Goal: Check status: Check status

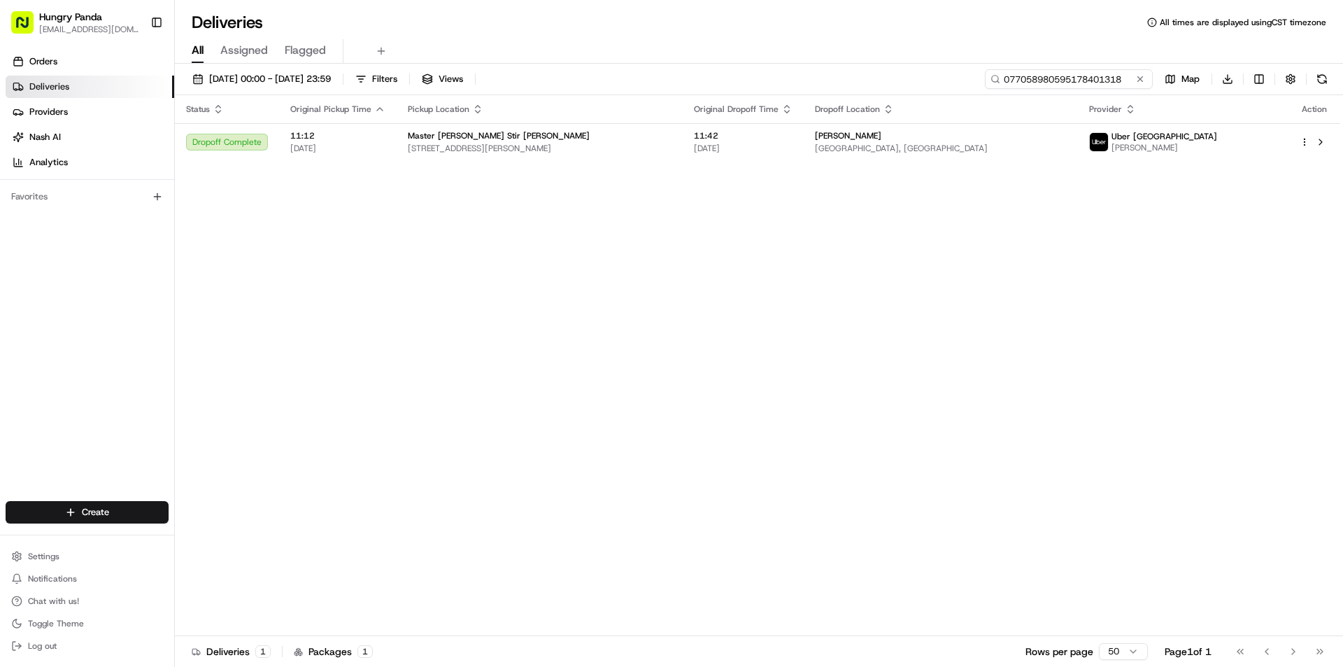
click at [1076, 85] on input "077058980595178401318" at bounding box center [1069, 79] width 168 height 20
click at [1040, 83] on input "077058980595178401318" at bounding box center [1069, 79] width 168 height 20
paste input "976653650595170755178"
type input "9766536505951707551788"
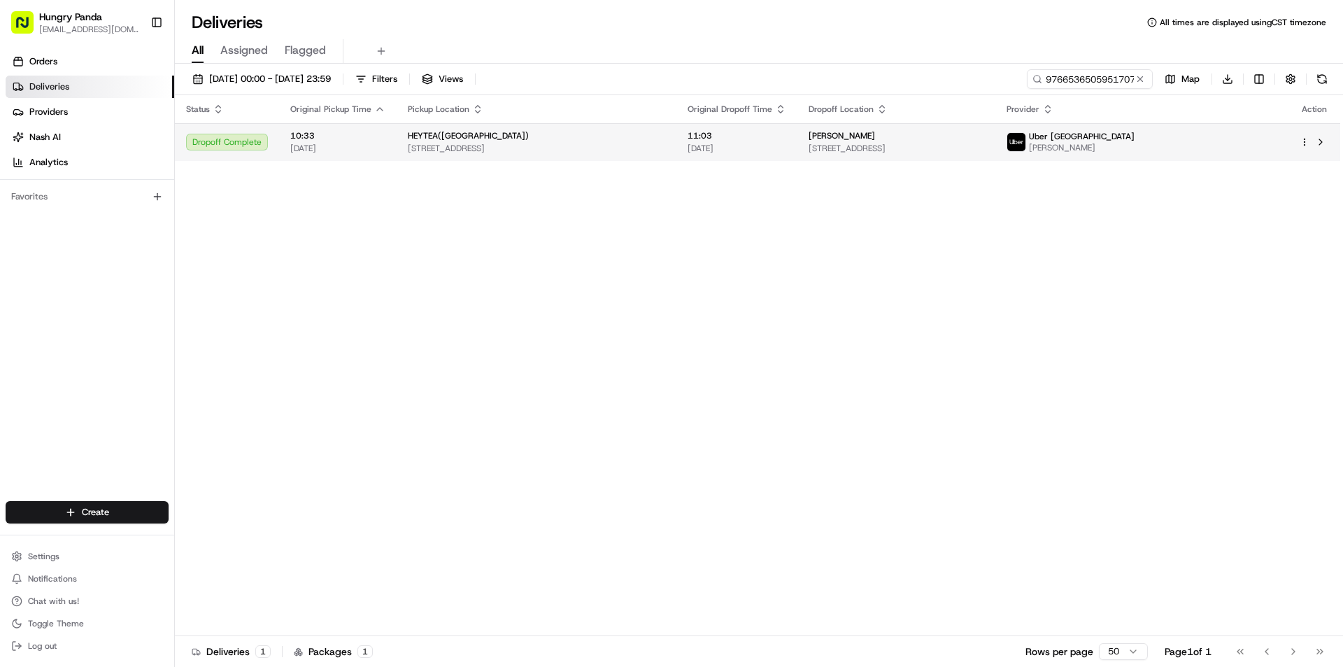
click at [963, 131] on div "[PERSON_NAME]" at bounding box center [897, 135] width 176 height 11
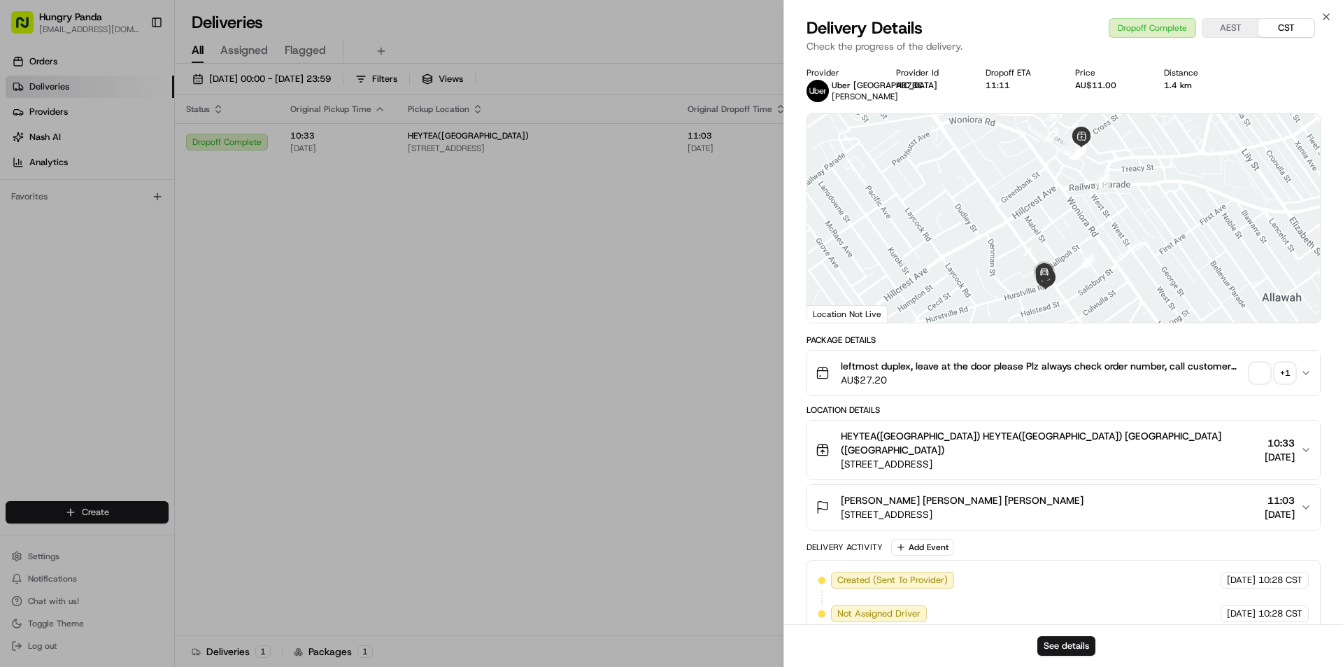
click at [1277, 372] on div "+ 1" at bounding box center [1285, 373] width 20 height 20
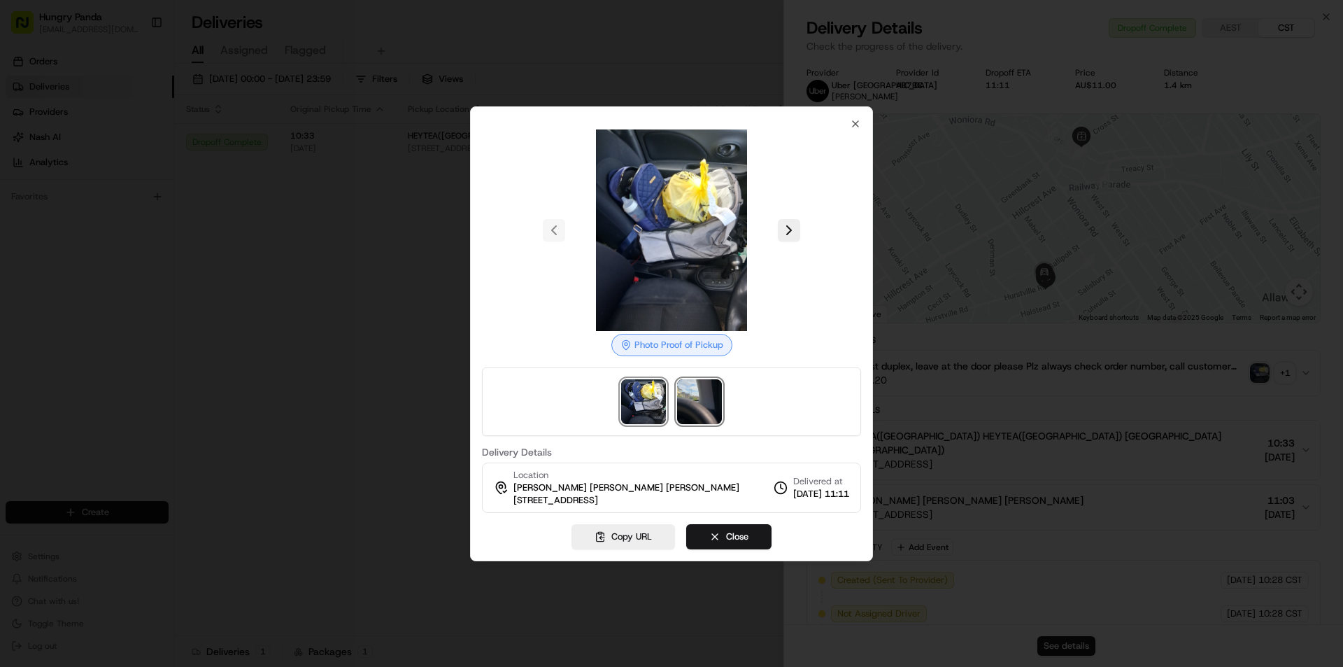
click at [693, 395] on img at bounding box center [699, 401] width 45 height 45
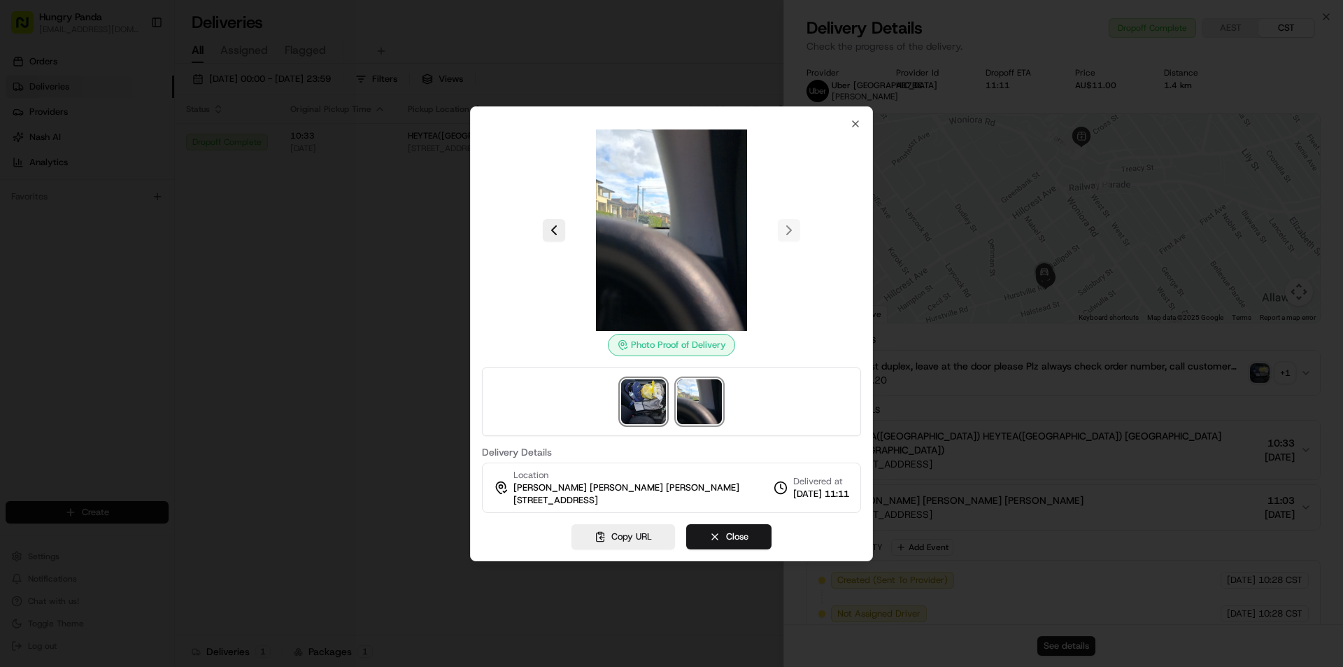
click at [654, 383] on img at bounding box center [643, 401] width 45 height 45
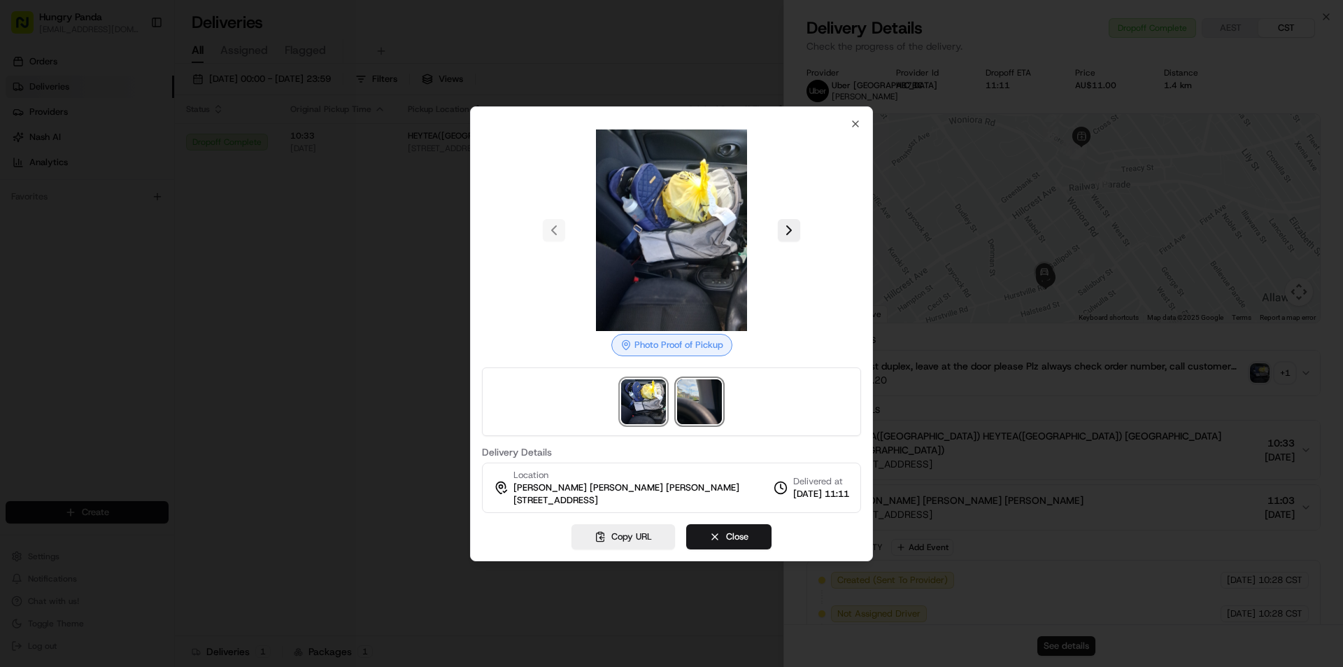
click at [707, 390] on img at bounding box center [699, 401] width 45 height 45
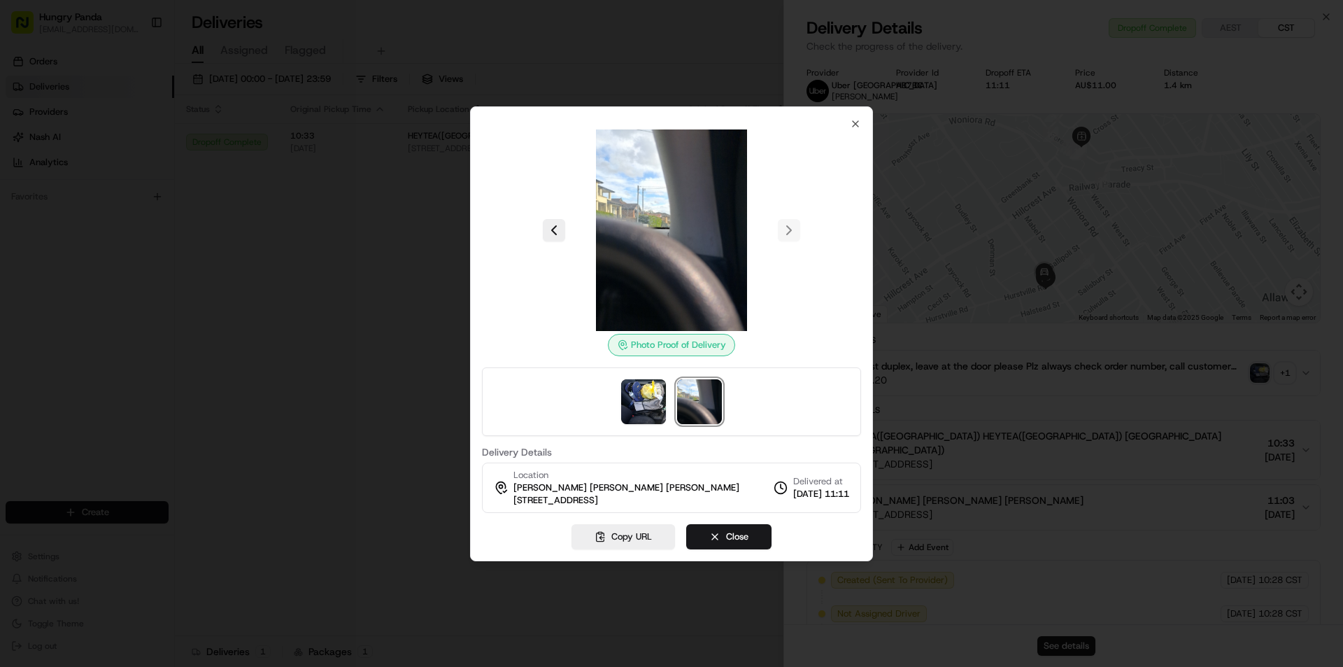
click at [656, 373] on div at bounding box center [671, 401] width 379 height 69
click at [649, 383] on img at bounding box center [643, 401] width 45 height 45
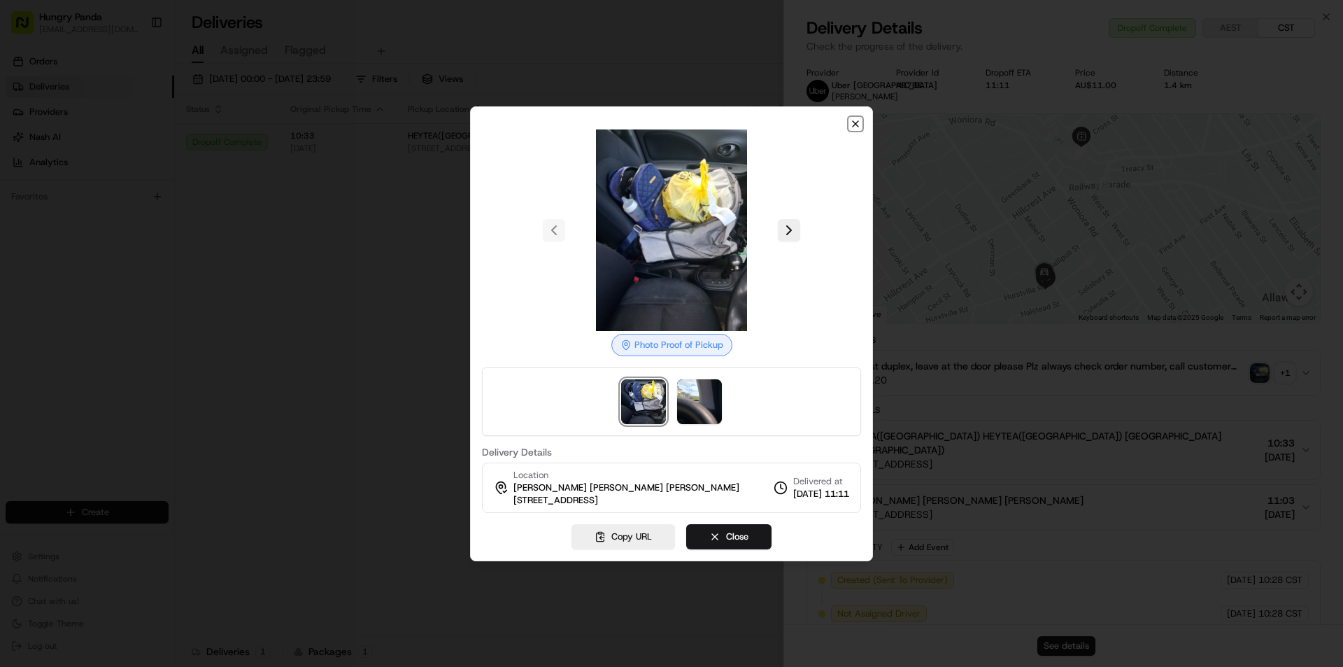
click at [859, 119] on icon "button" at bounding box center [855, 123] width 11 height 11
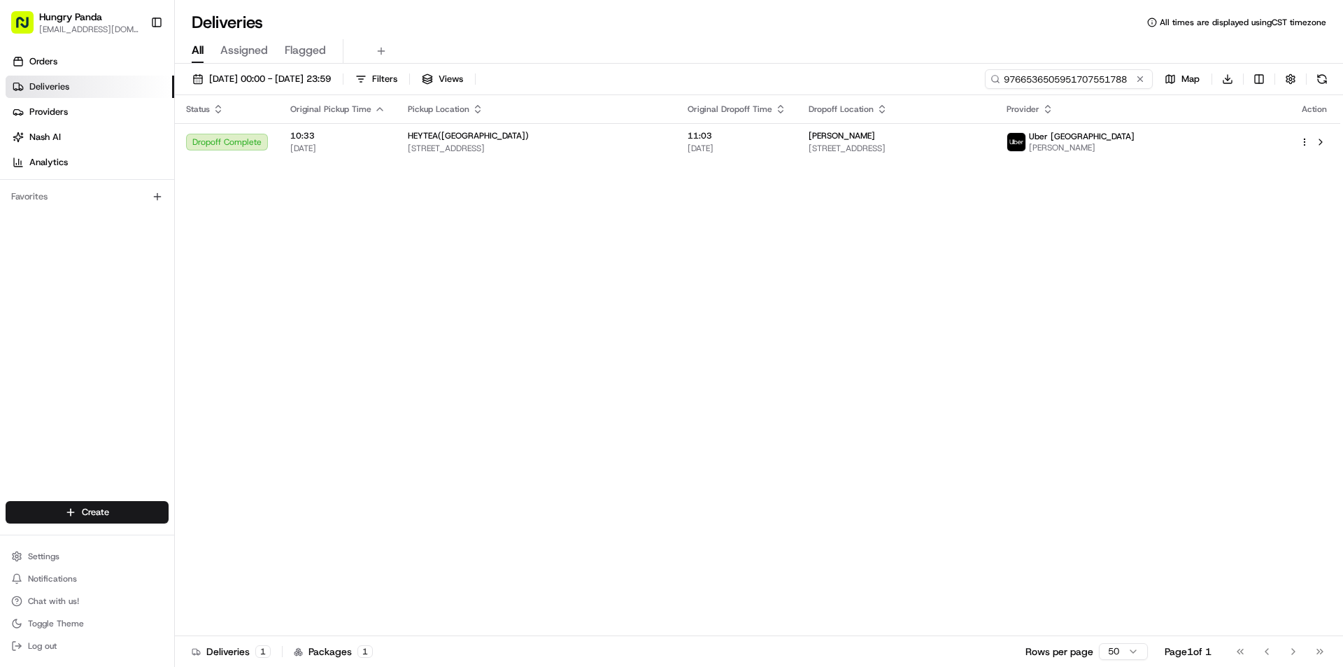
click at [1071, 84] on input "9766536505951707551788" at bounding box center [1069, 79] width 168 height 20
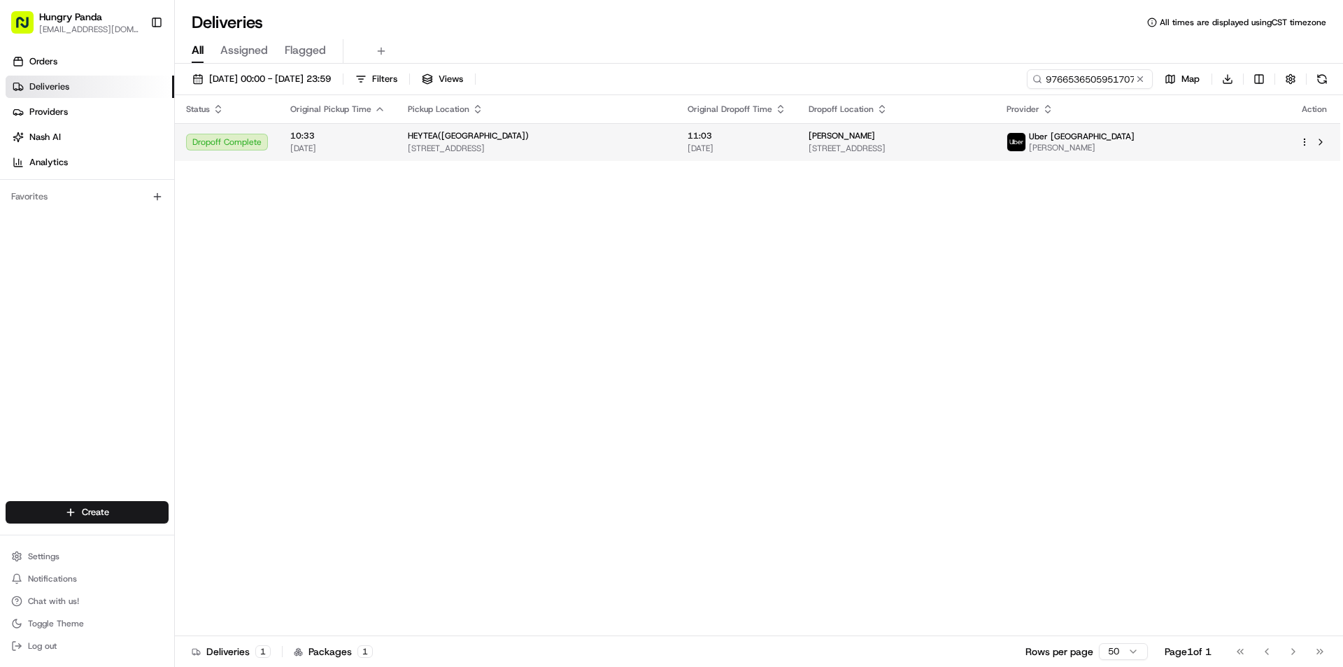
click at [957, 144] on span "[STREET_ADDRESS]" at bounding box center [897, 148] width 176 height 11
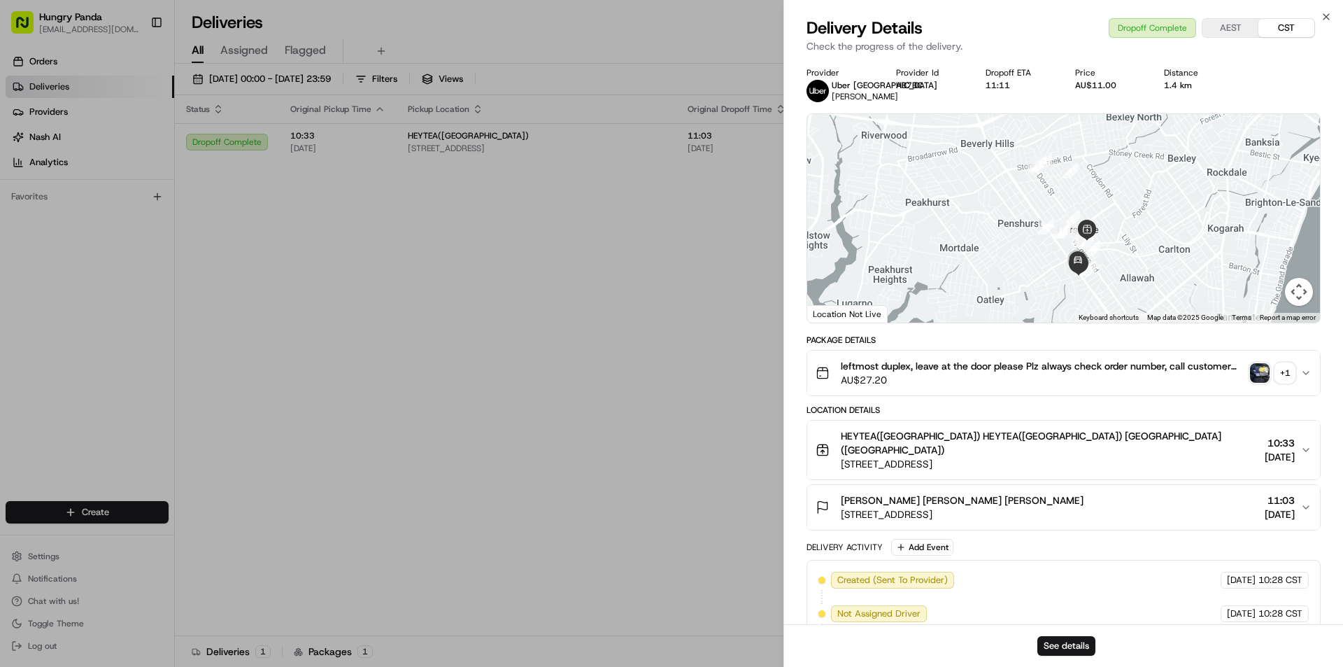
click at [1280, 372] on div "+ 1" at bounding box center [1285, 373] width 20 height 20
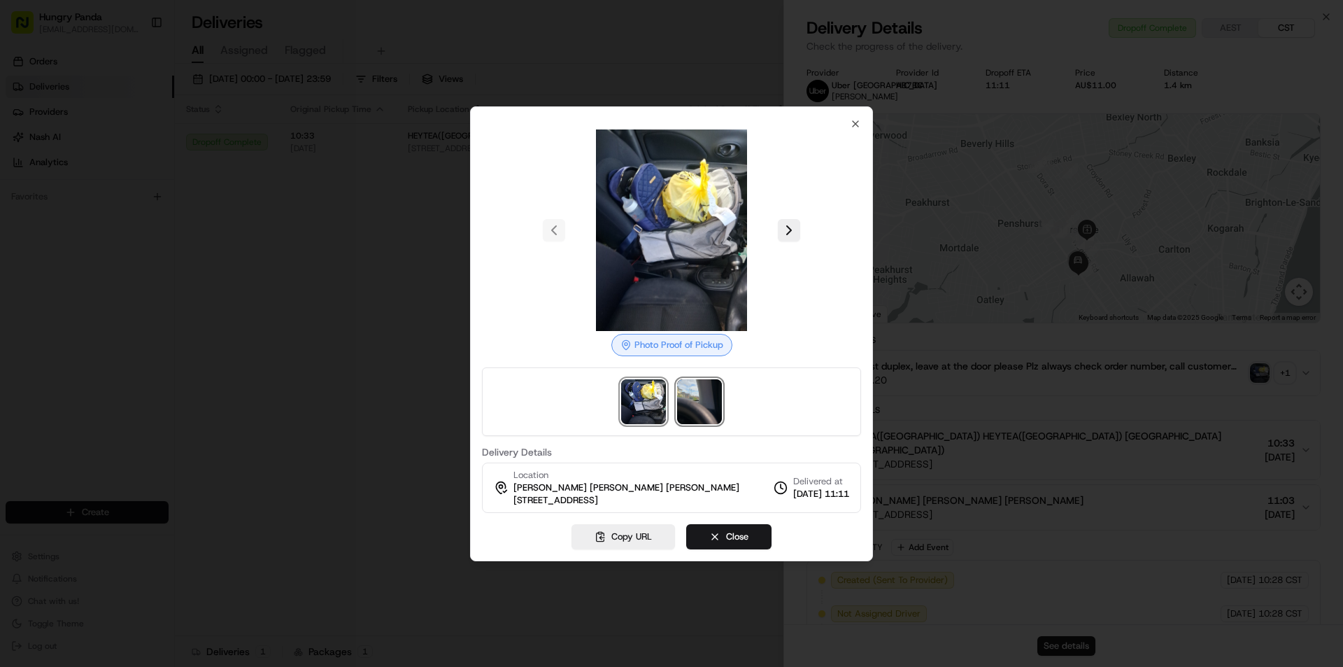
click at [707, 399] on img at bounding box center [699, 401] width 45 height 45
